Goal: Check status: Check status

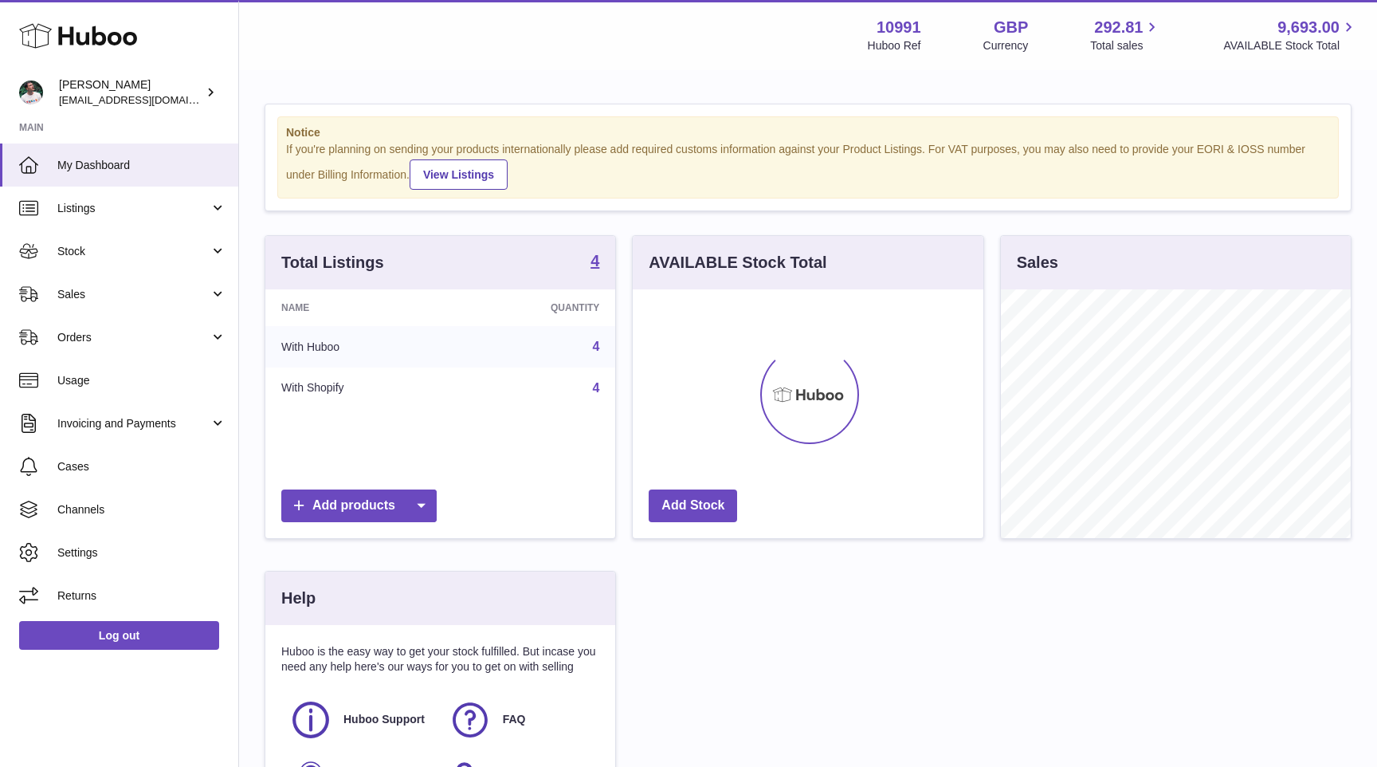
scroll to position [249, 350]
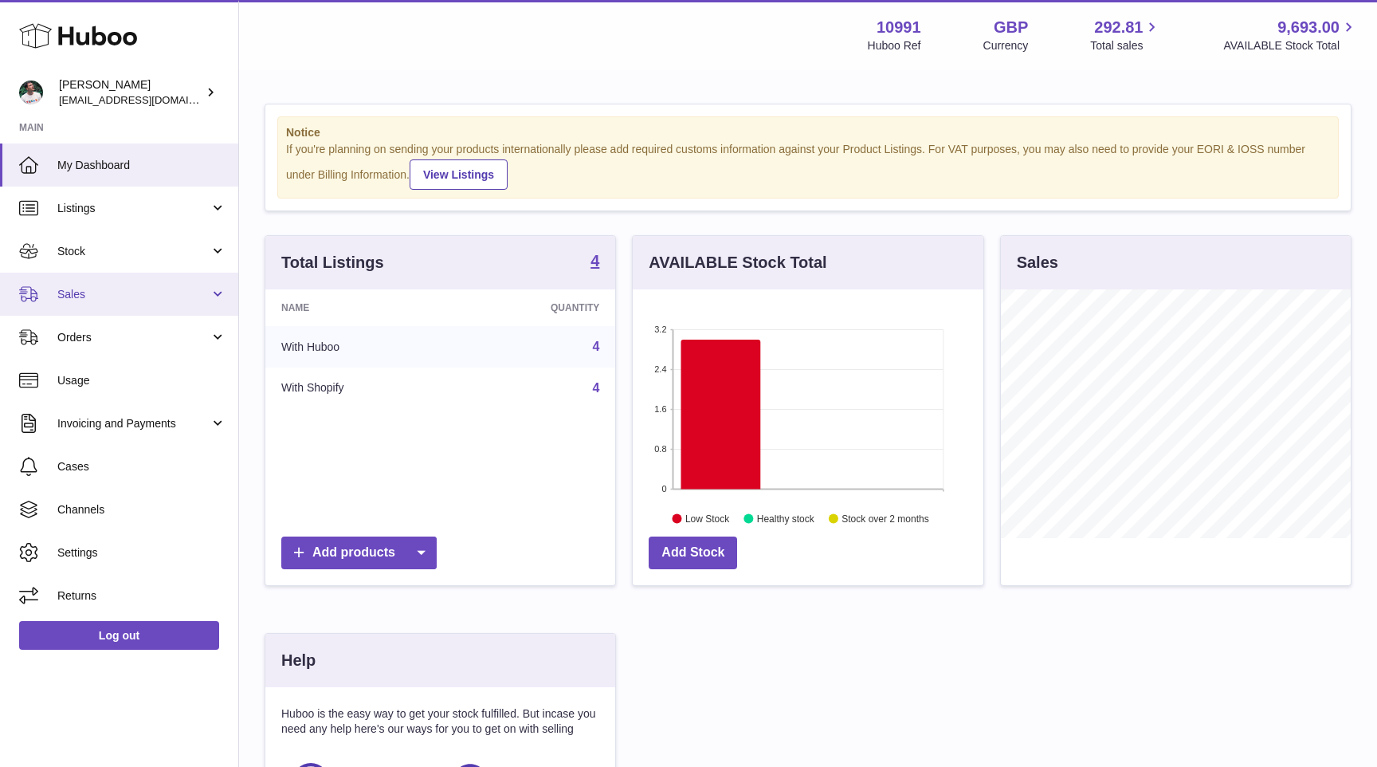
click at [132, 298] on span "Sales" at bounding box center [133, 294] width 152 height 15
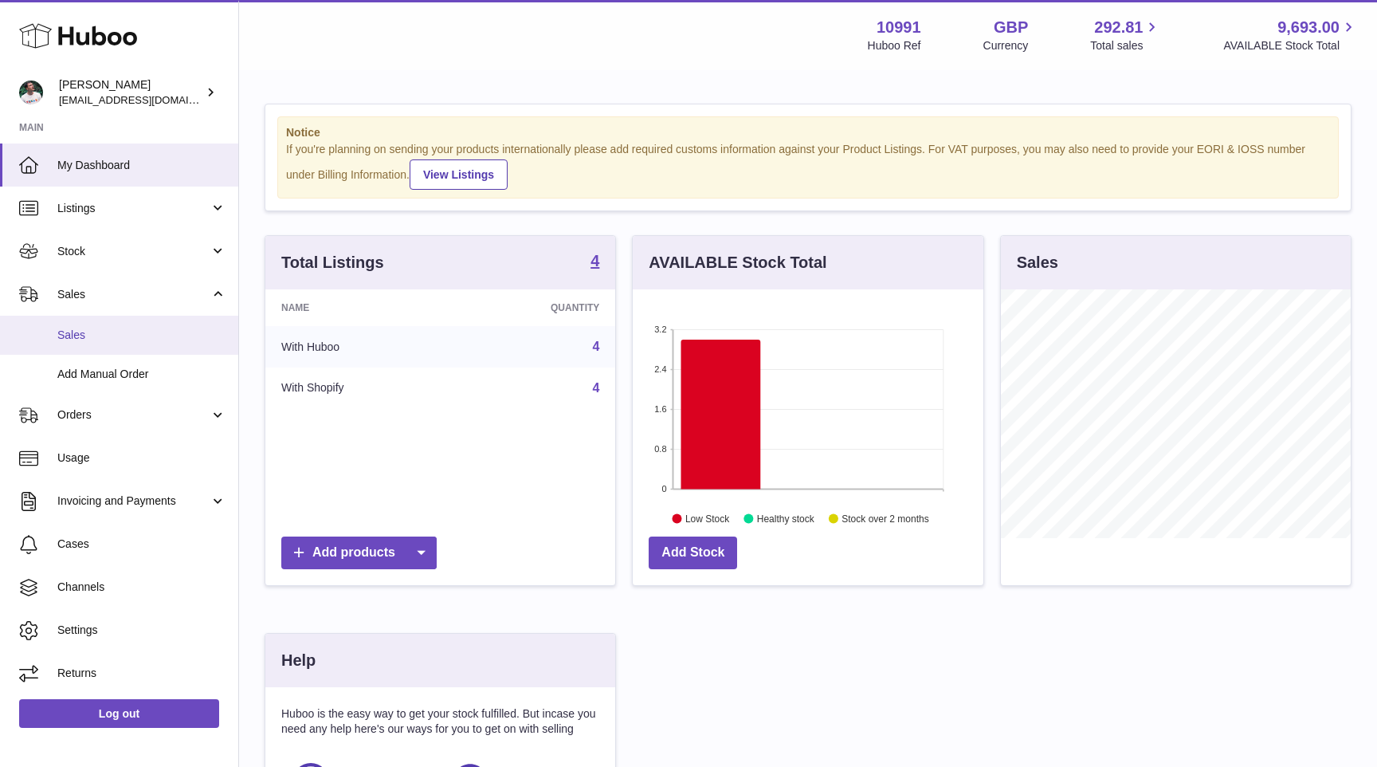
click at [139, 322] on link "Sales" at bounding box center [119, 335] width 238 height 39
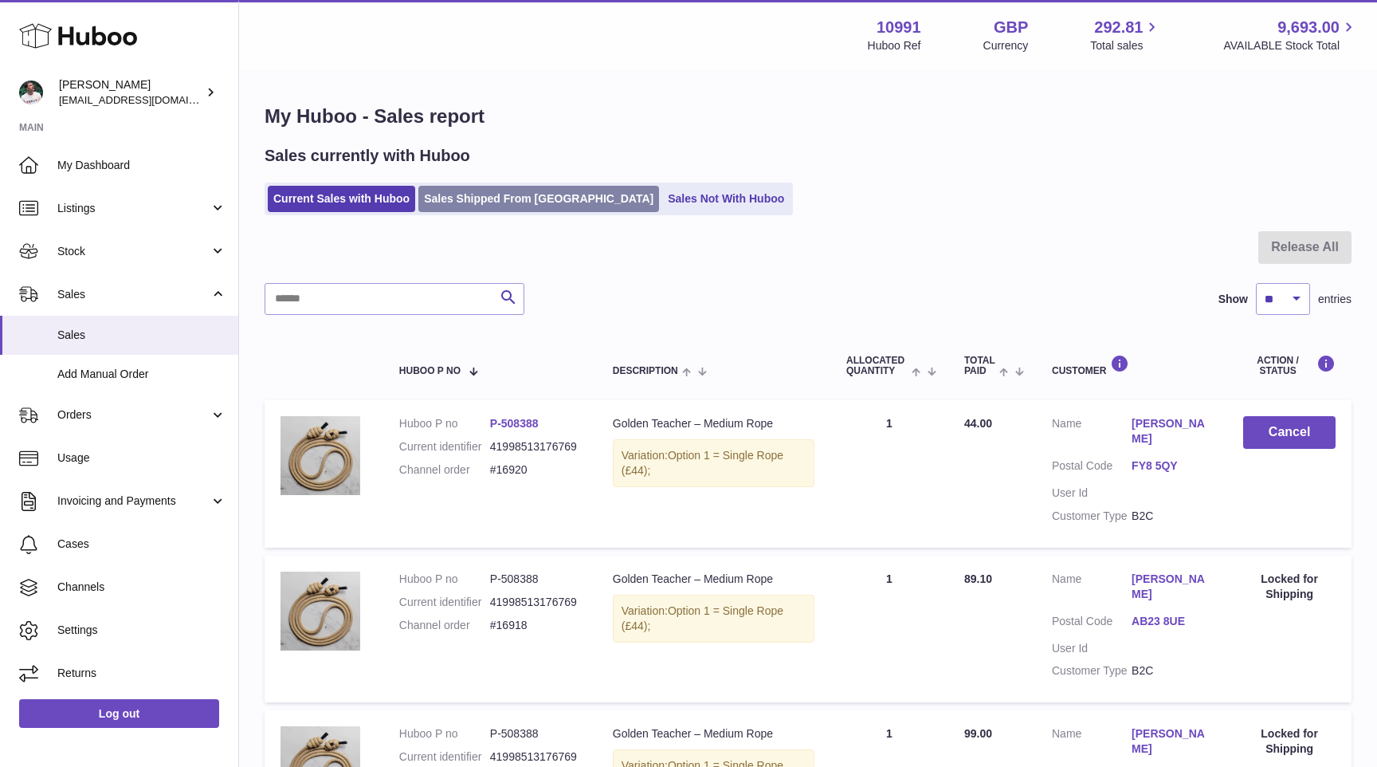
click at [471, 198] on link "Sales Shipped From [GEOGRAPHIC_DATA]" at bounding box center [538, 199] width 241 height 26
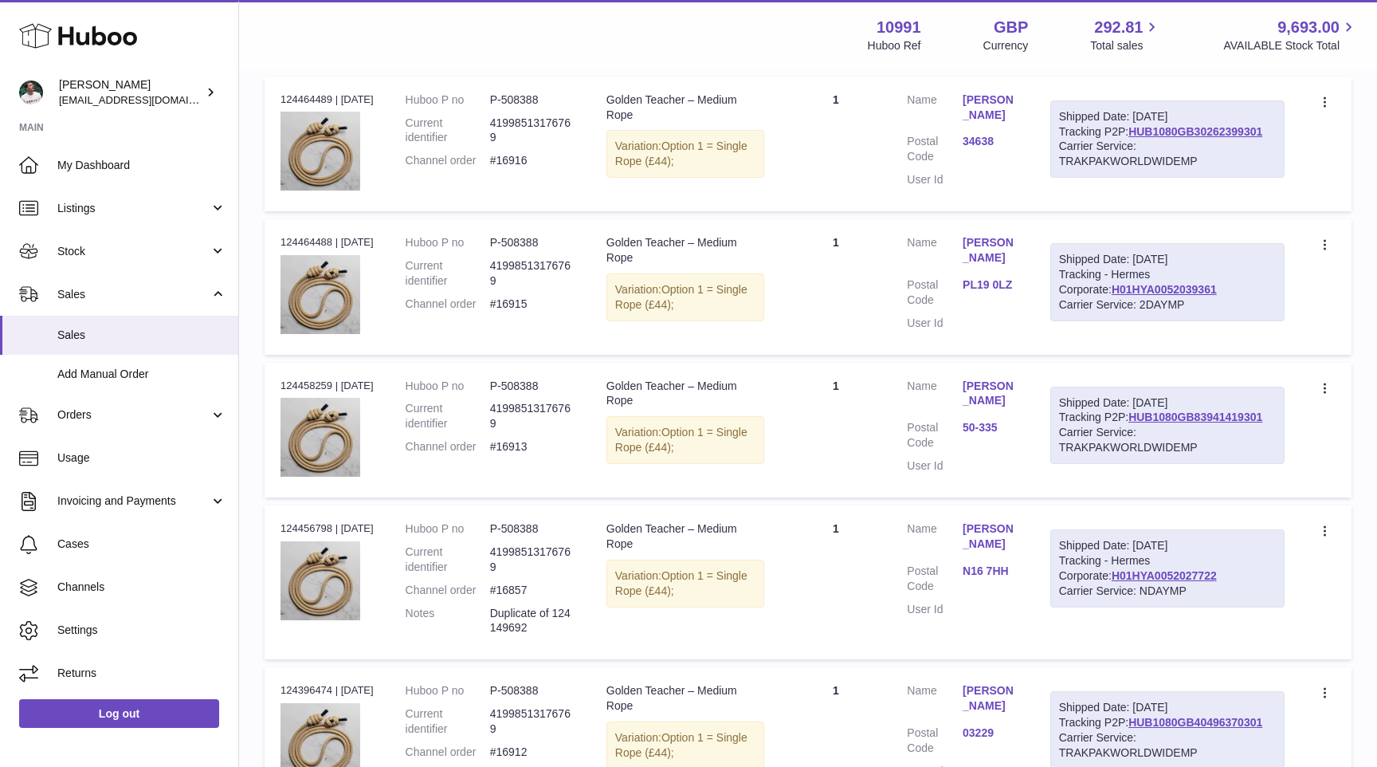
scroll to position [366, 0]
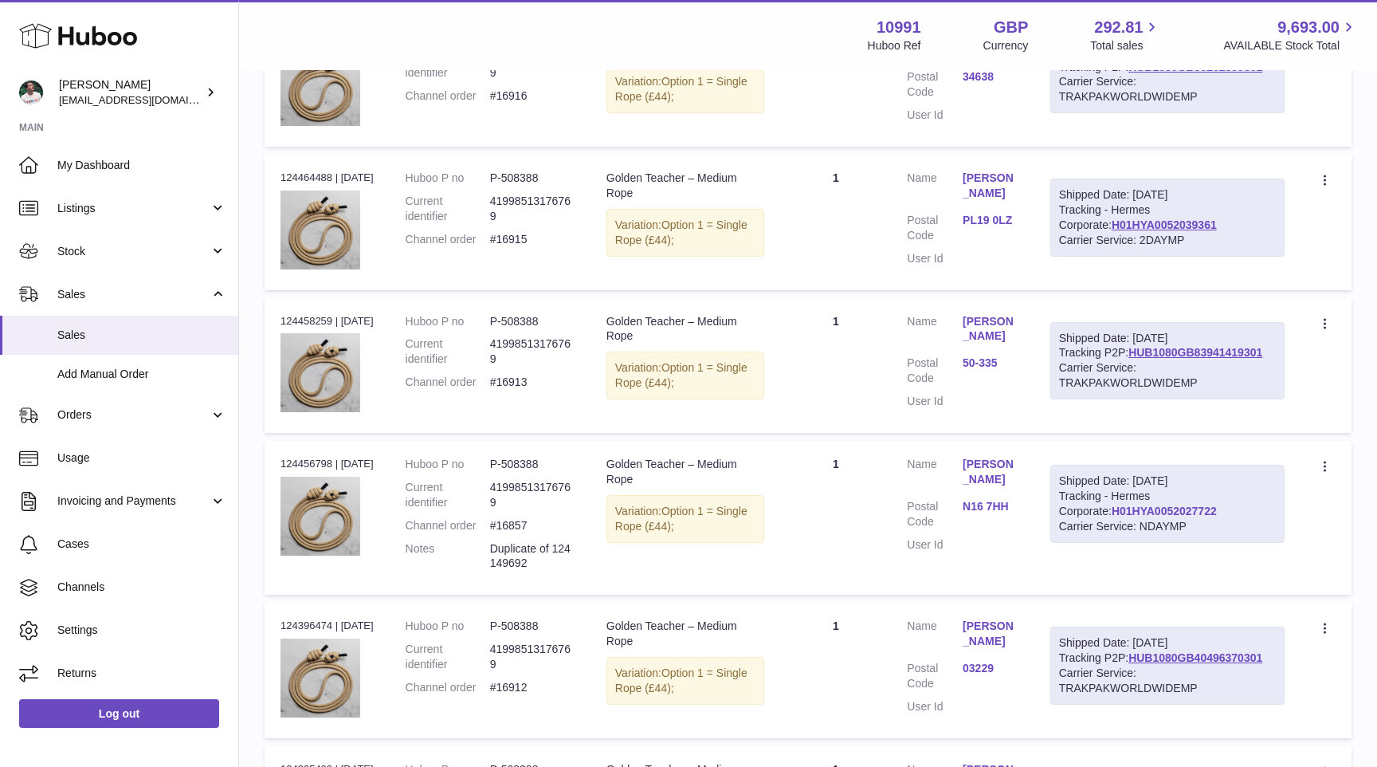
click at [1112, 517] on link "H01HYA0052027722" at bounding box center [1164, 511] width 105 height 13
